Goal: Entertainment & Leisure: Consume media (video, audio)

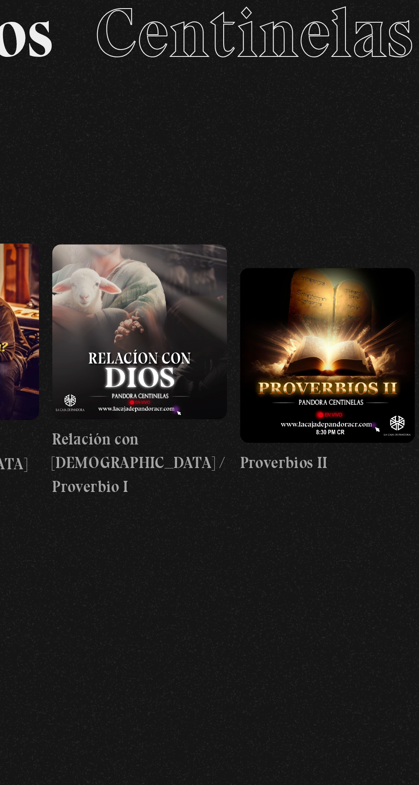
scroll to position [0, 139]
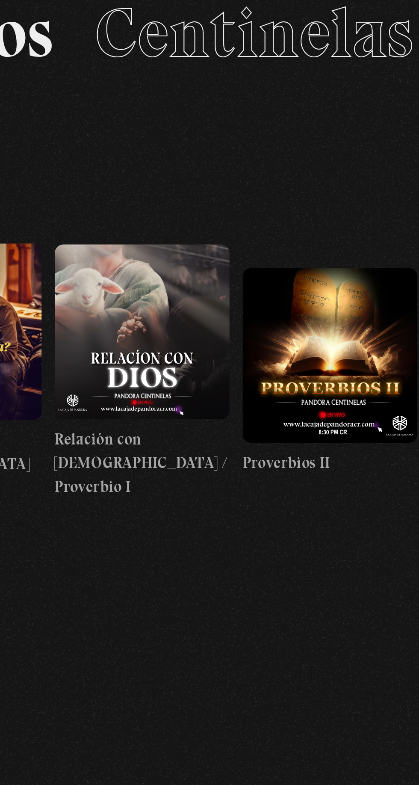
click at [200, 160] on figure at bounding box center [189, 264] width 86 height 86
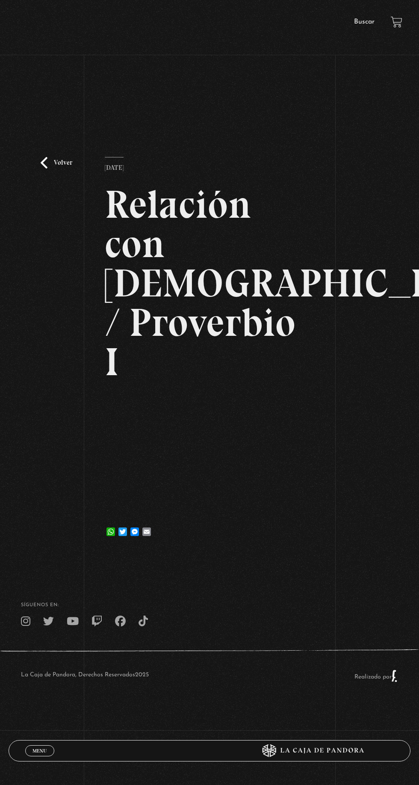
click at [418, 90] on div "Volver [DATE] Relación con [DEMOGRAPHIC_DATA] / Proverbio I WhatsApp Twitter Me…" at bounding box center [209, 315] width 419 height 473
click at [419, 101] on div "Volver [DATE] Relación con [DEMOGRAPHIC_DATA] / Proverbio I WhatsApp Twitter Me…" at bounding box center [209, 315] width 419 height 473
